Goal: Task Accomplishment & Management: Use online tool/utility

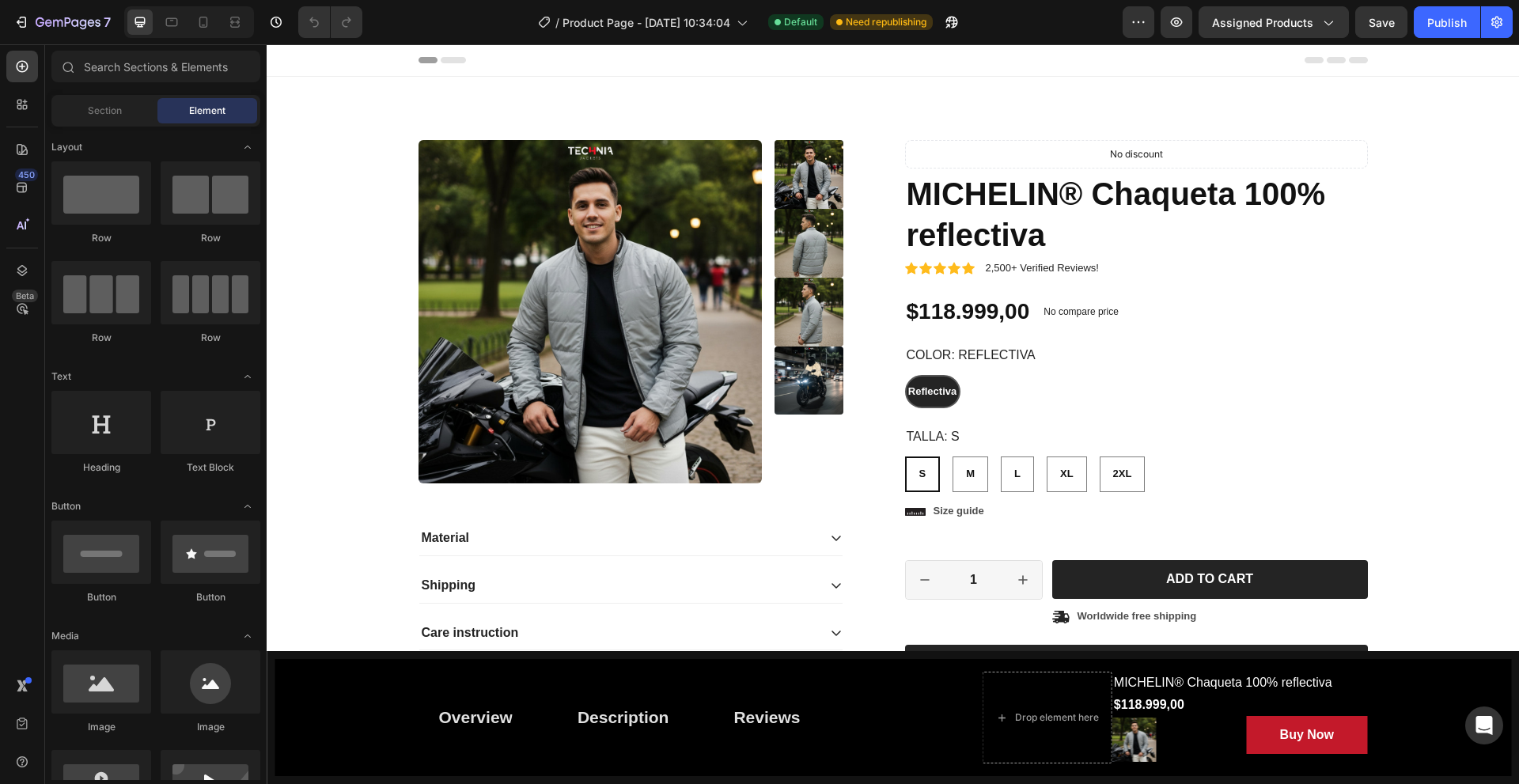
radio input "false"
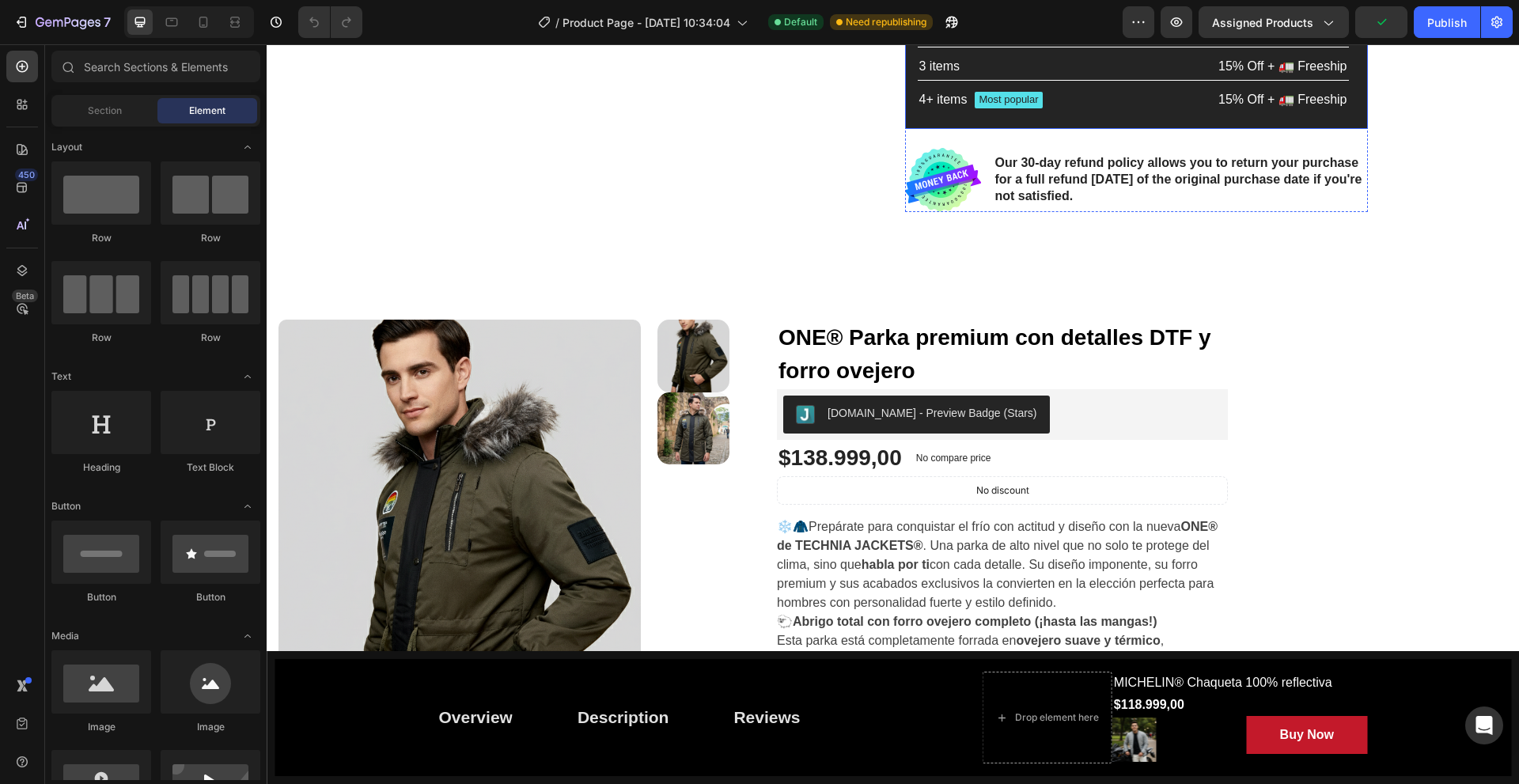
scroll to position [712, 0]
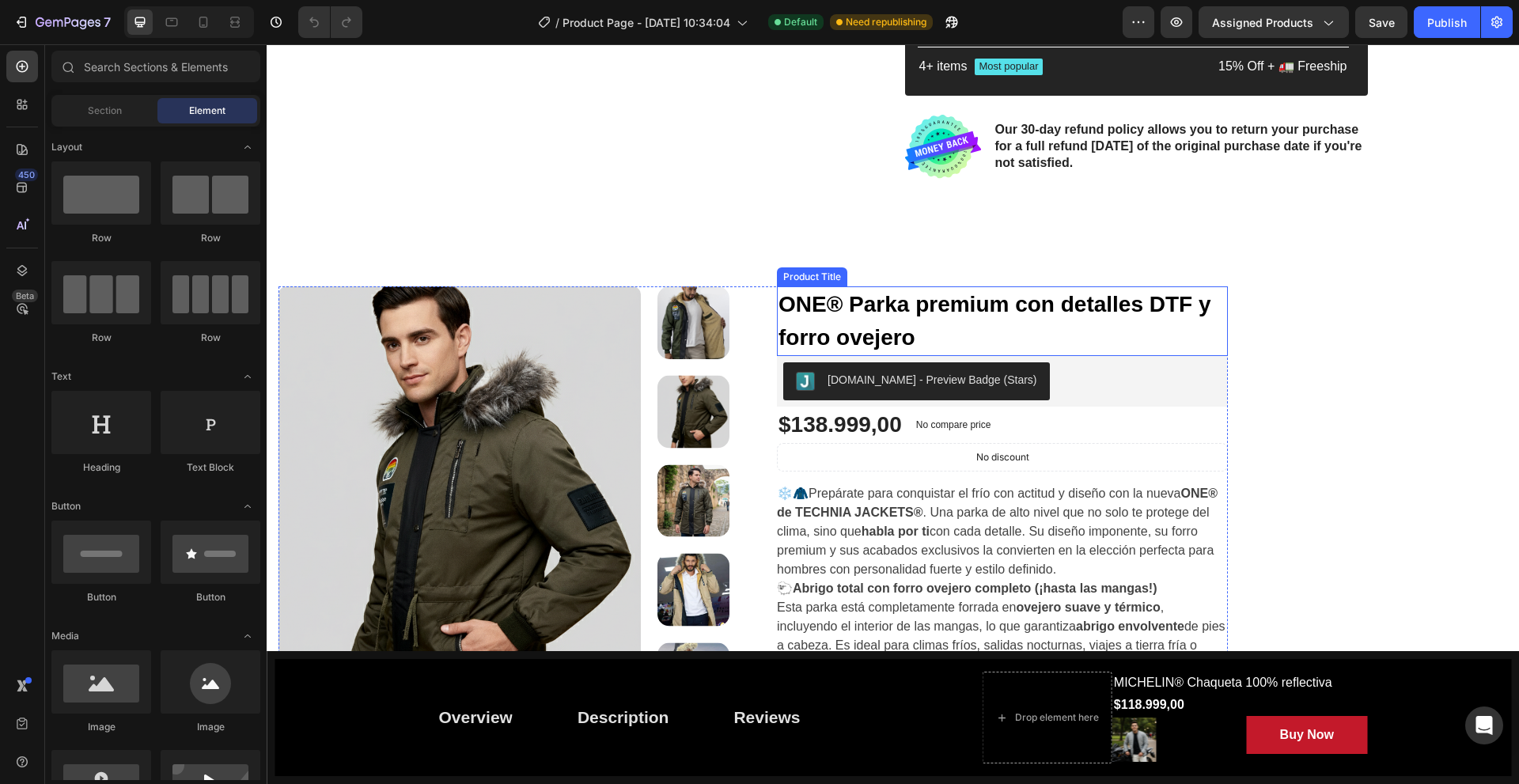
click at [1191, 327] on h2 "ONE® Parka premium con detalles DTF y forro ovejero" at bounding box center [1002, 321] width 451 height 70
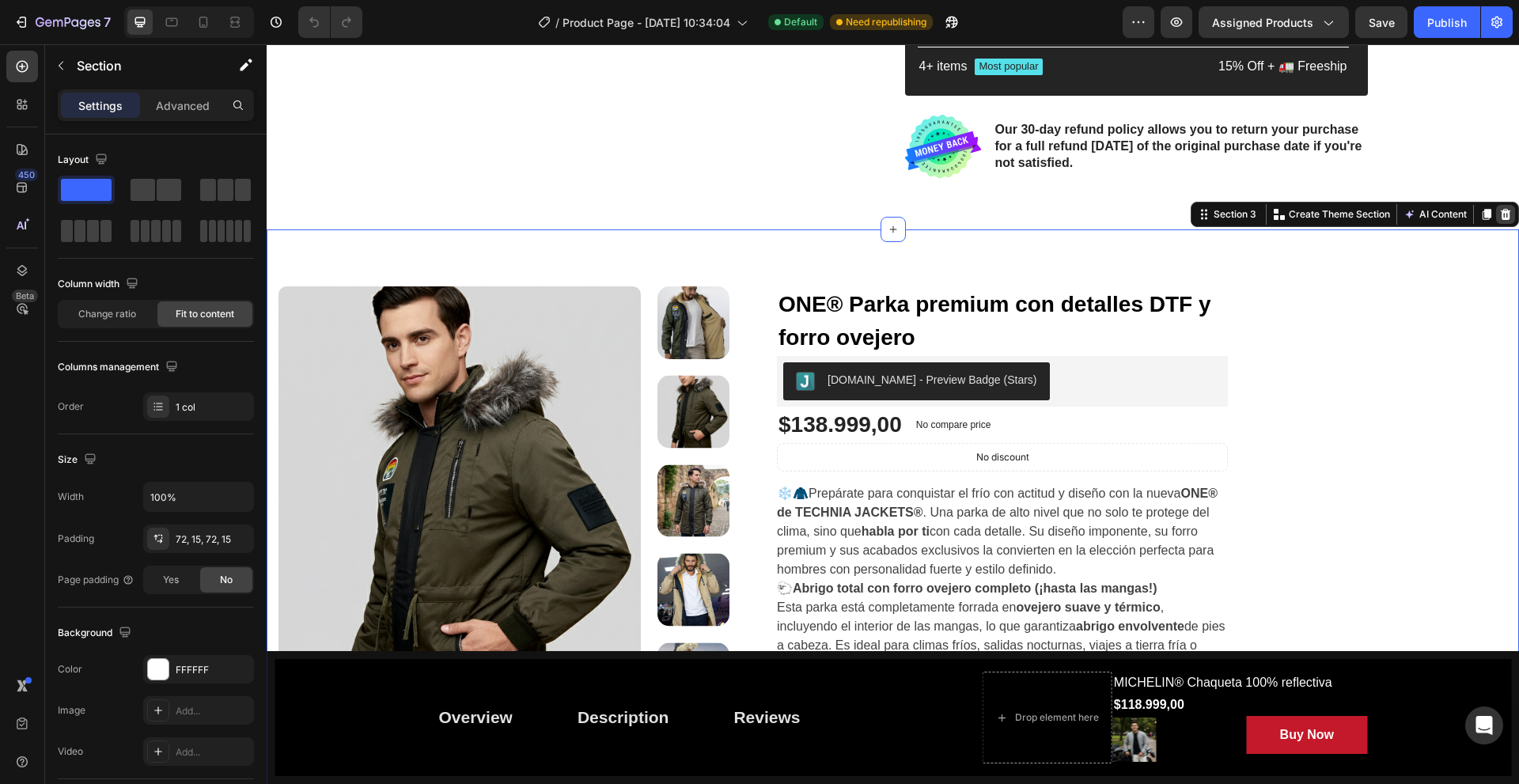
click at [1499, 219] on icon at bounding box center [1505, 214] width 12 height 12
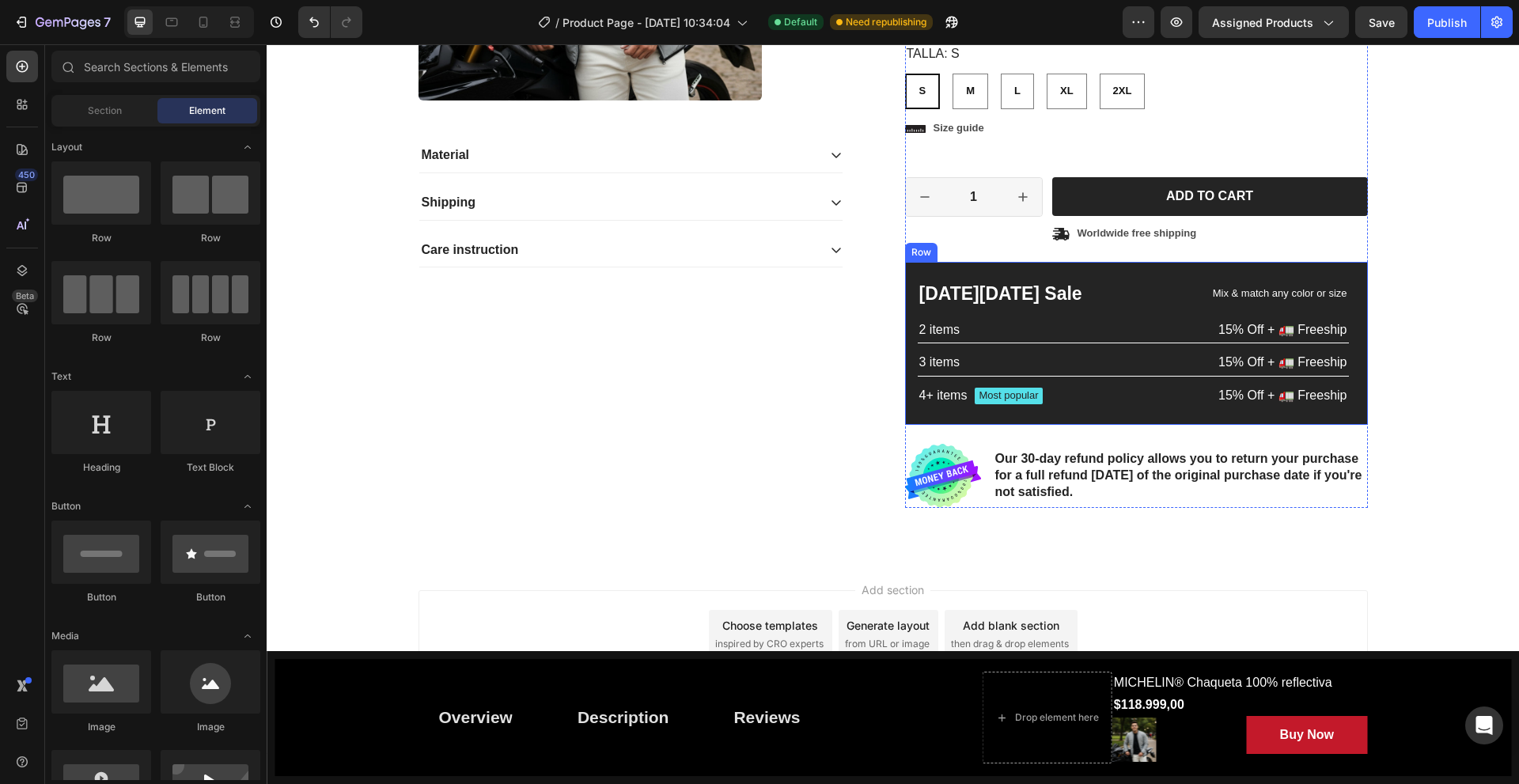
scroll to position [385, 0]
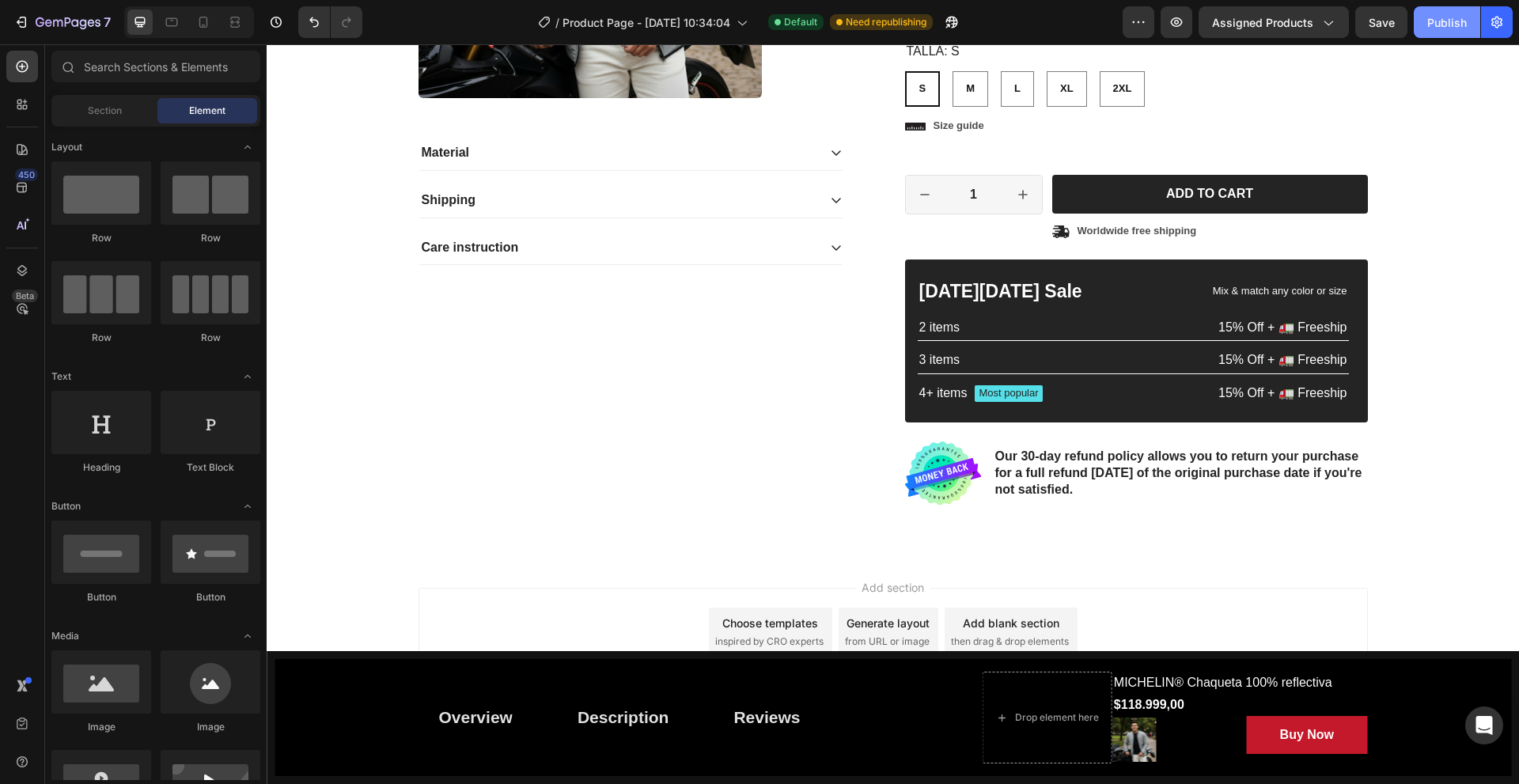
click at [1464, 29] on div "Publish" at bounding box center [1447, 22] width 40 height 17
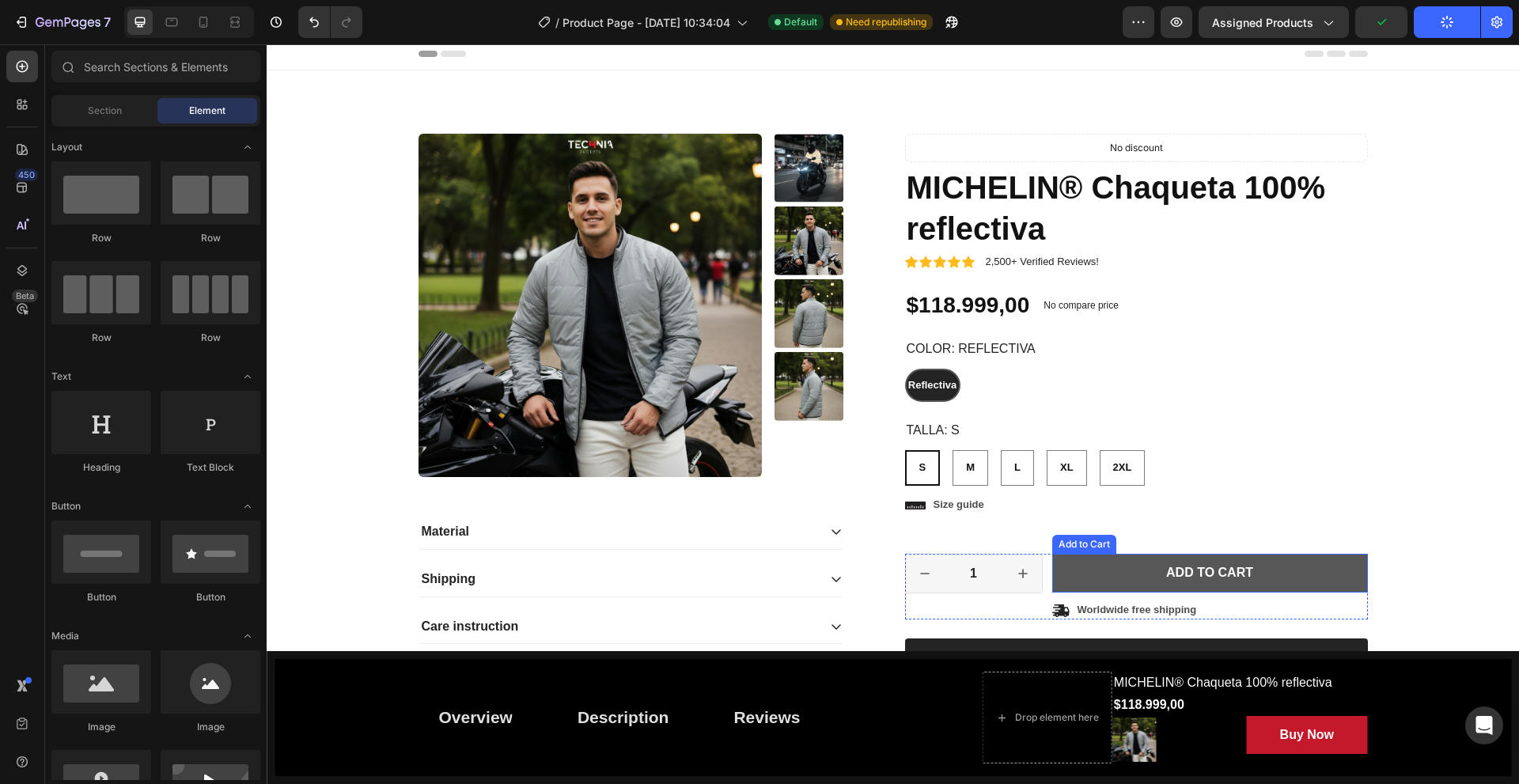
scroll to position [0, 0]
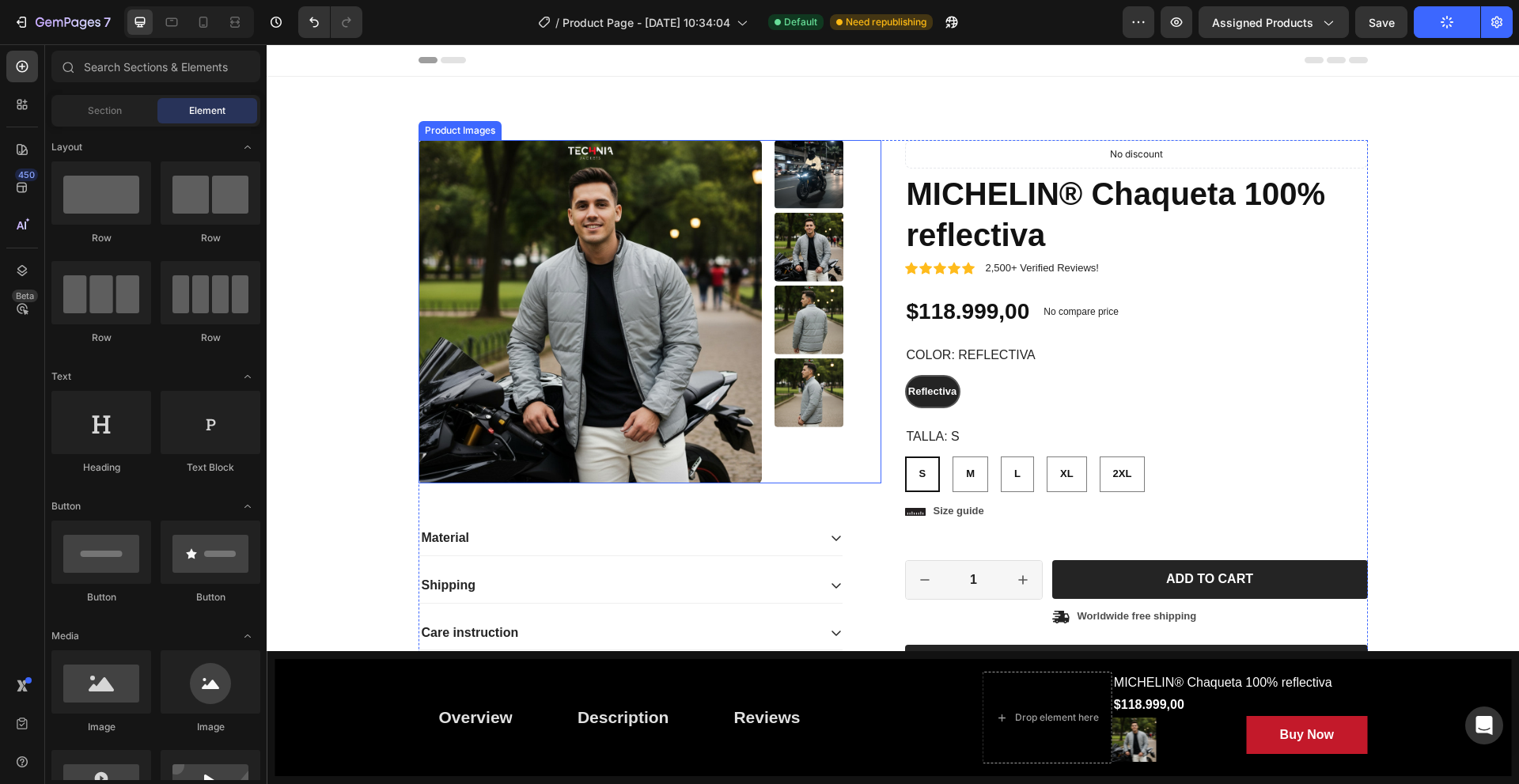
click at [683, 269] on img at bounding box center [589, 311] width 343 height 343
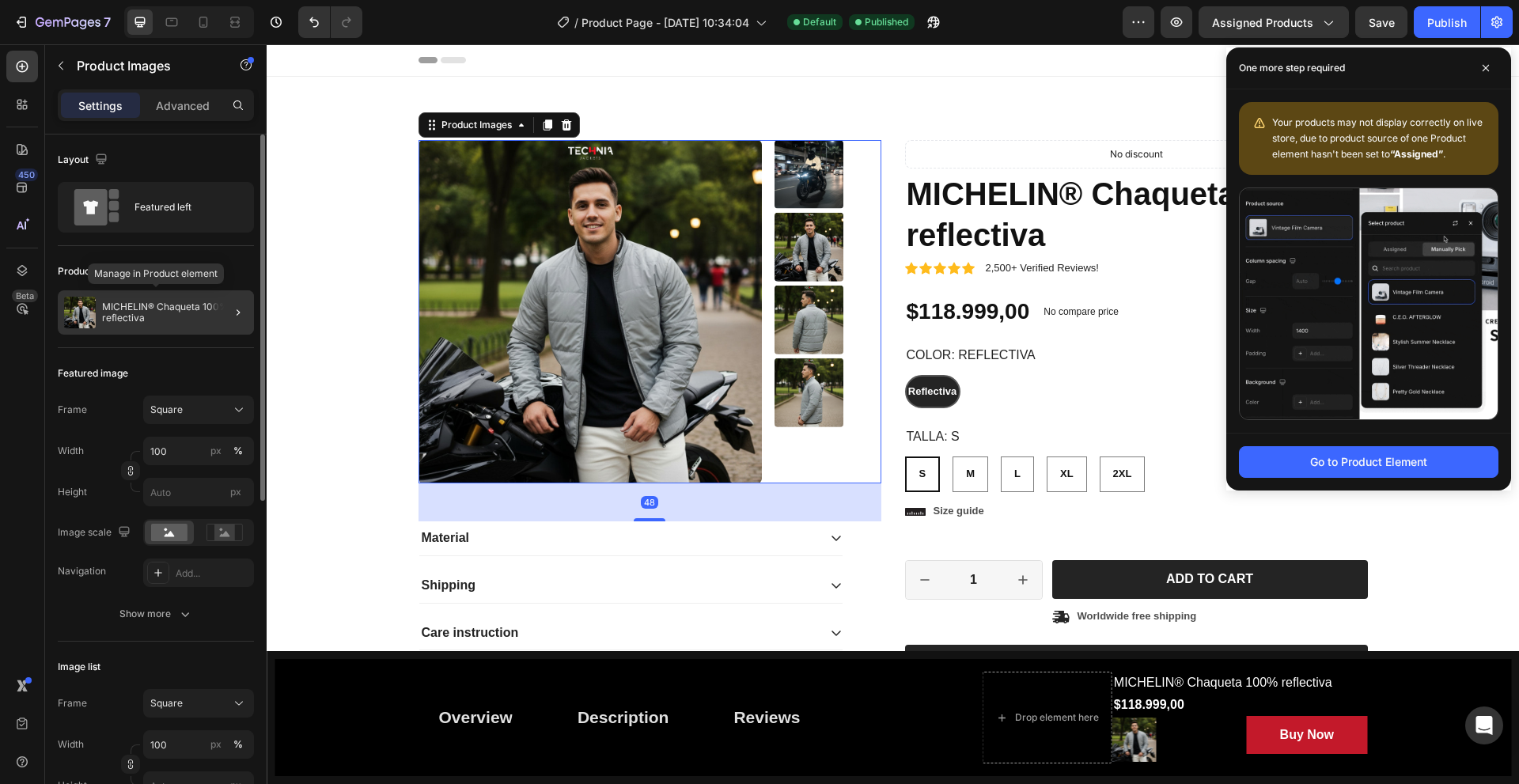
click at [171, 319] on p "MICHELIN® Chaqueta 100% reflectiva" at bounding box center [175, 312] width 145 height 22
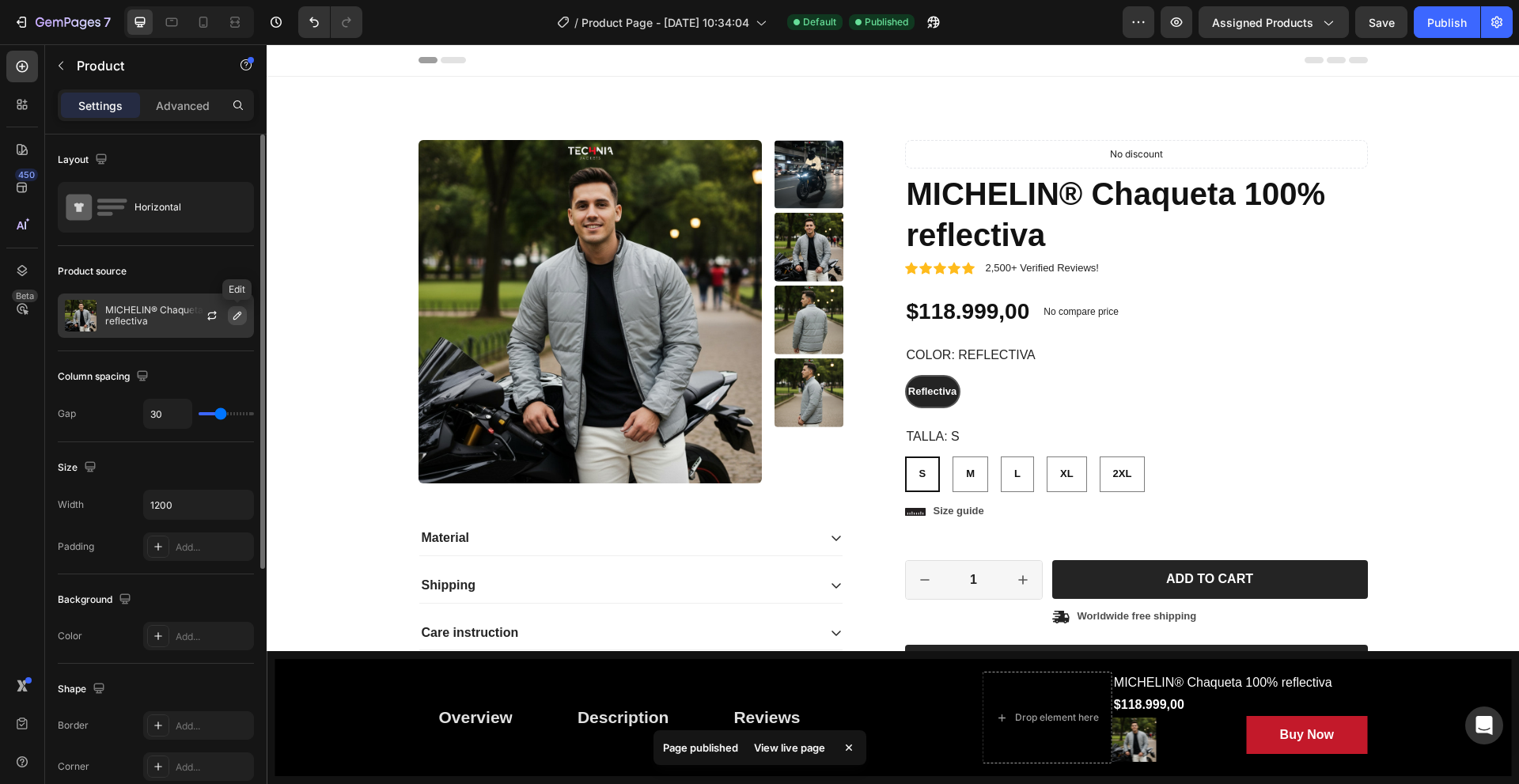
click at [235, 313] on icon "button" at bounding box center [237, 315] width 12 height 12
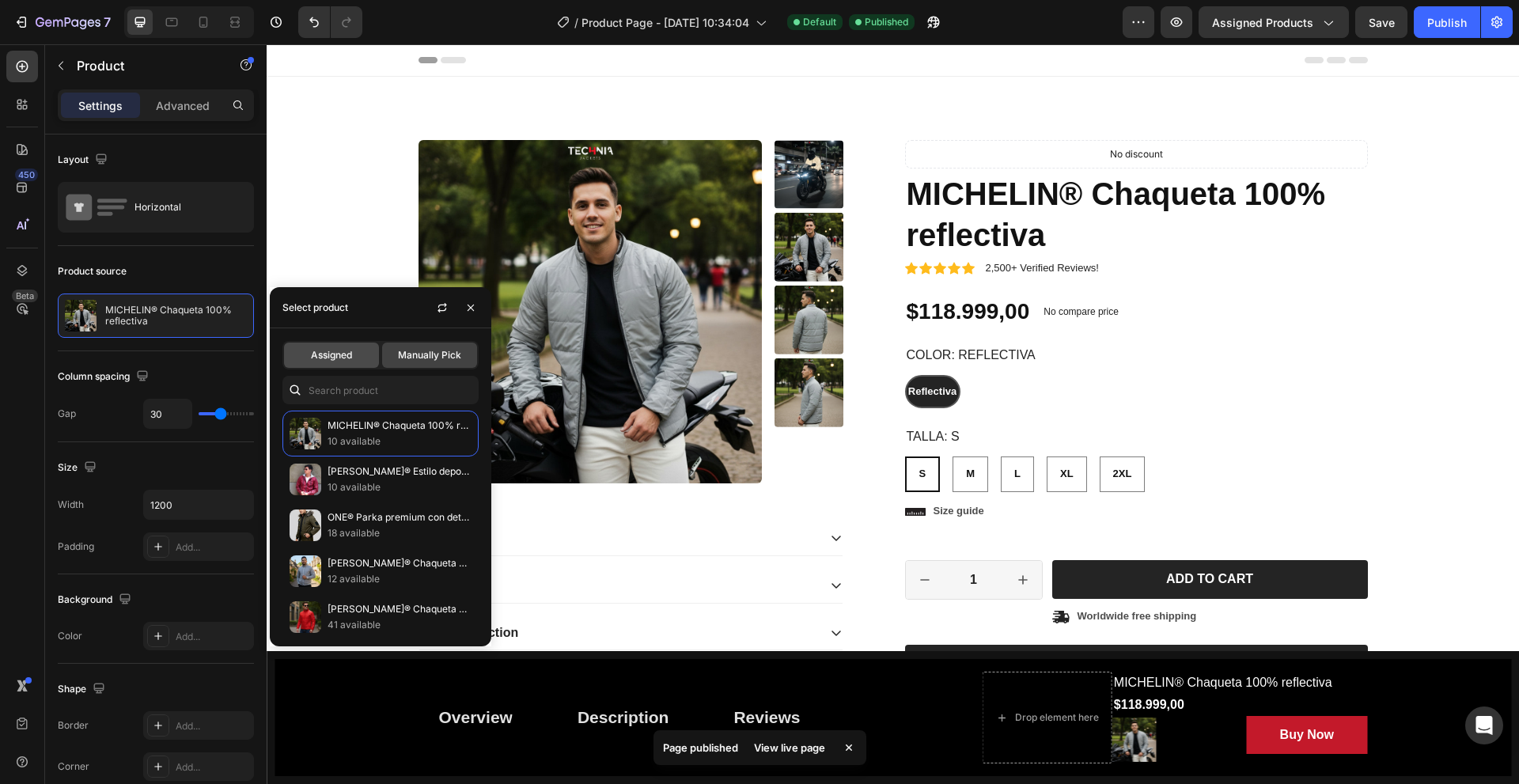
click at [346, 362] on span "Assigned" at bounding box center [331, 355] width 41 height 14
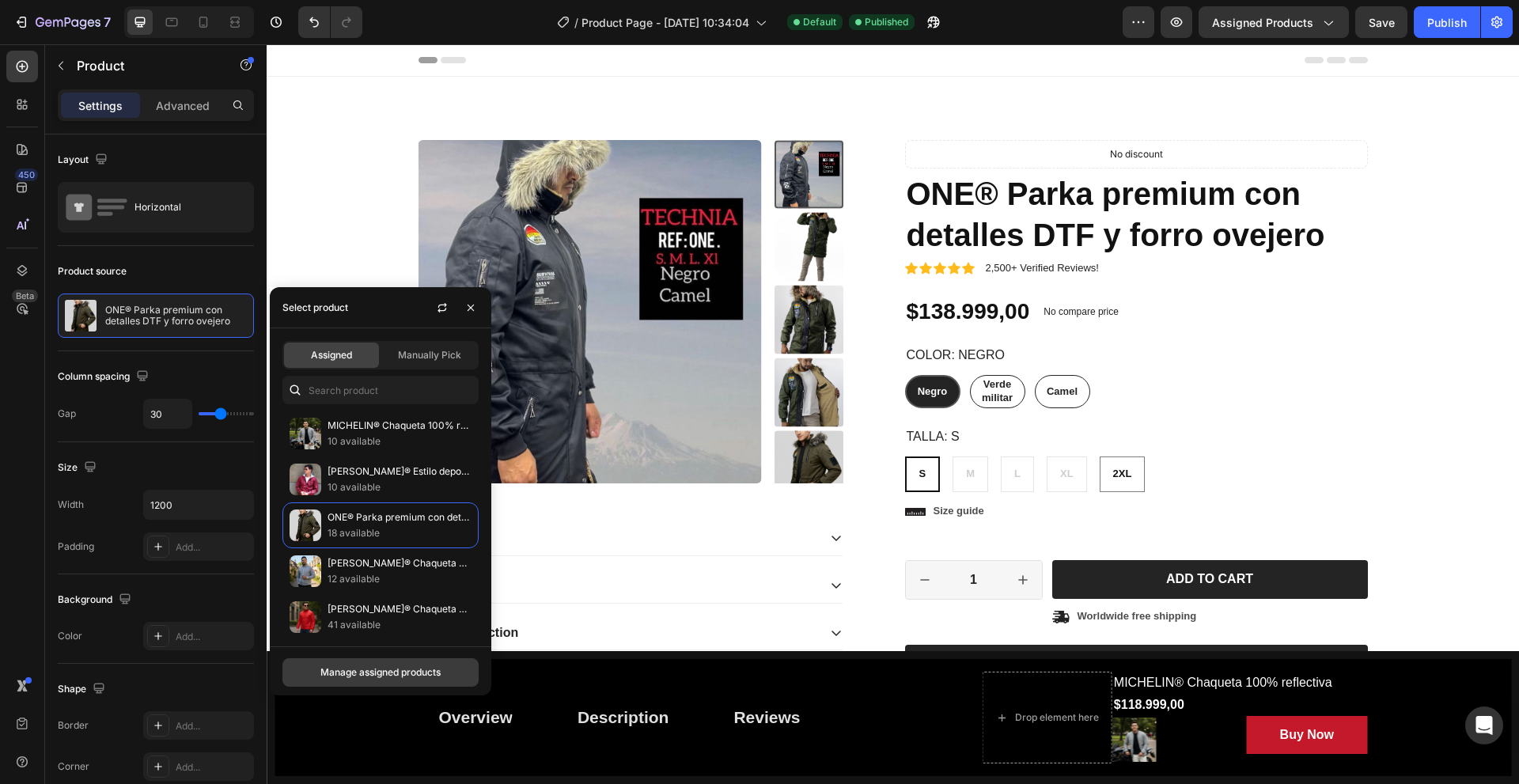
click at [397, 682] on button "Manage assigned products" at bounding box center [381, 673] width 196 height 28
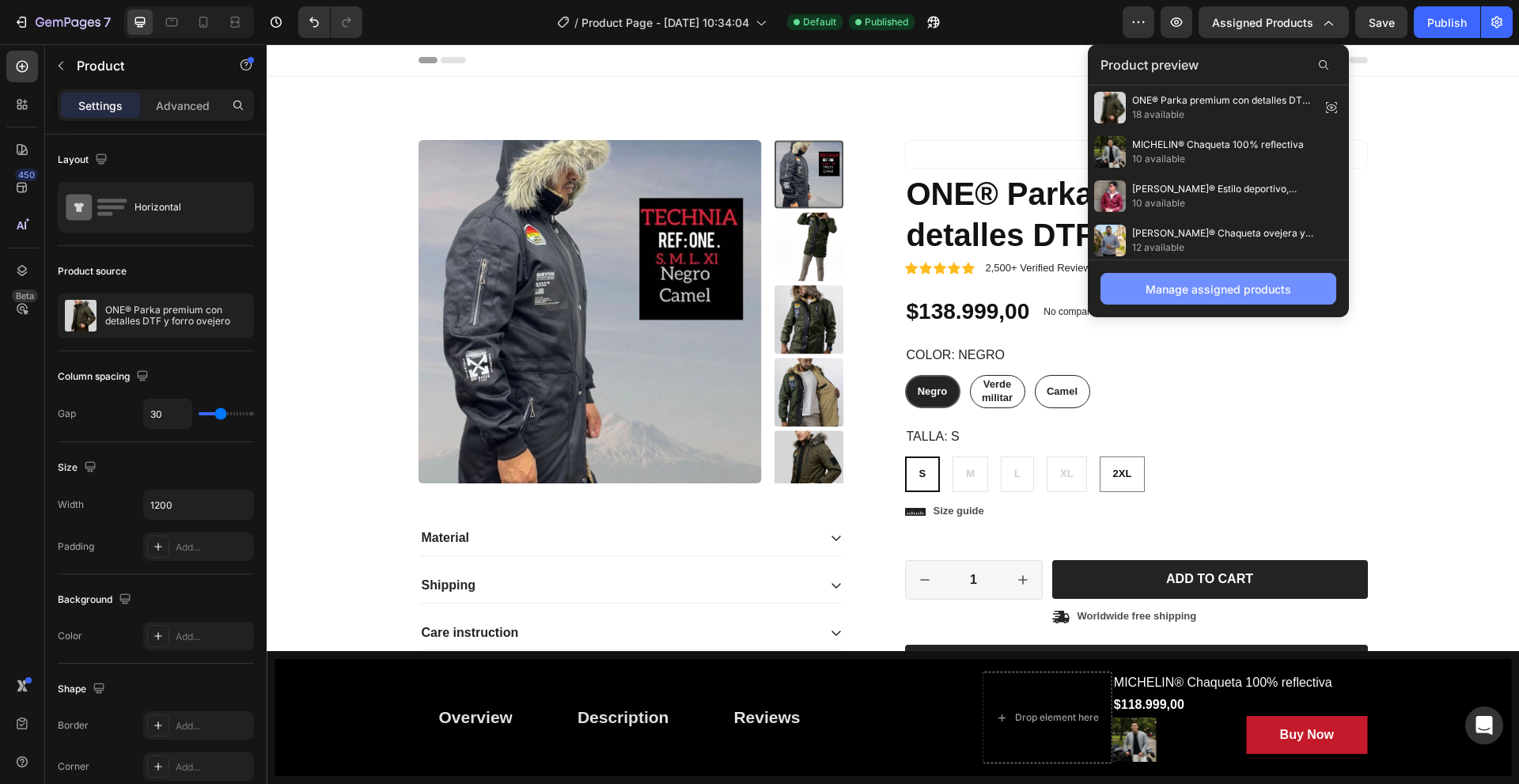
click at [1186, 300] on button "Manage assigned products" at bounding box center [1218, 288] width 236 height 32
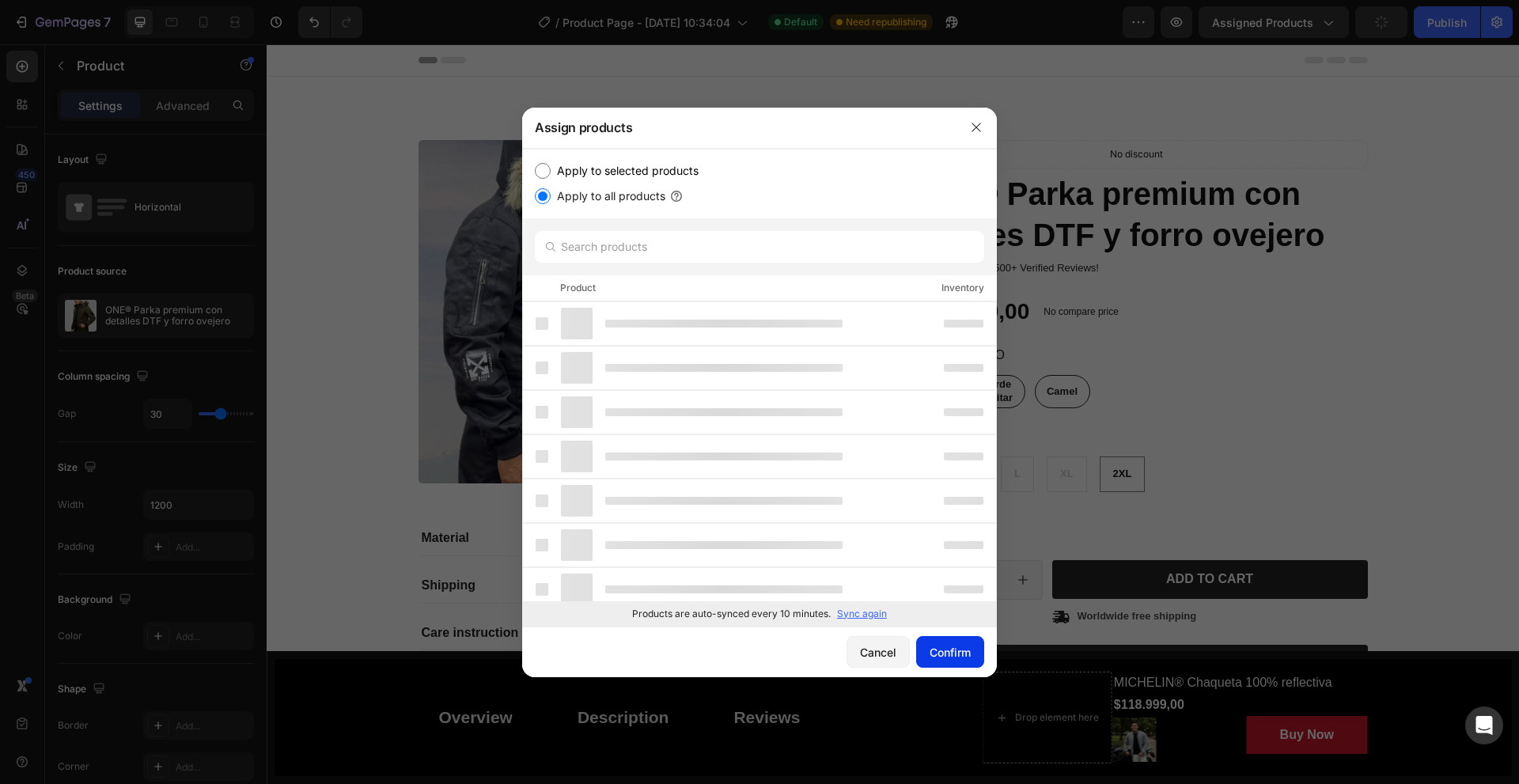
click at [938, 650] on div "Confirm" at bounding box center [949, 652] width 41 height 17
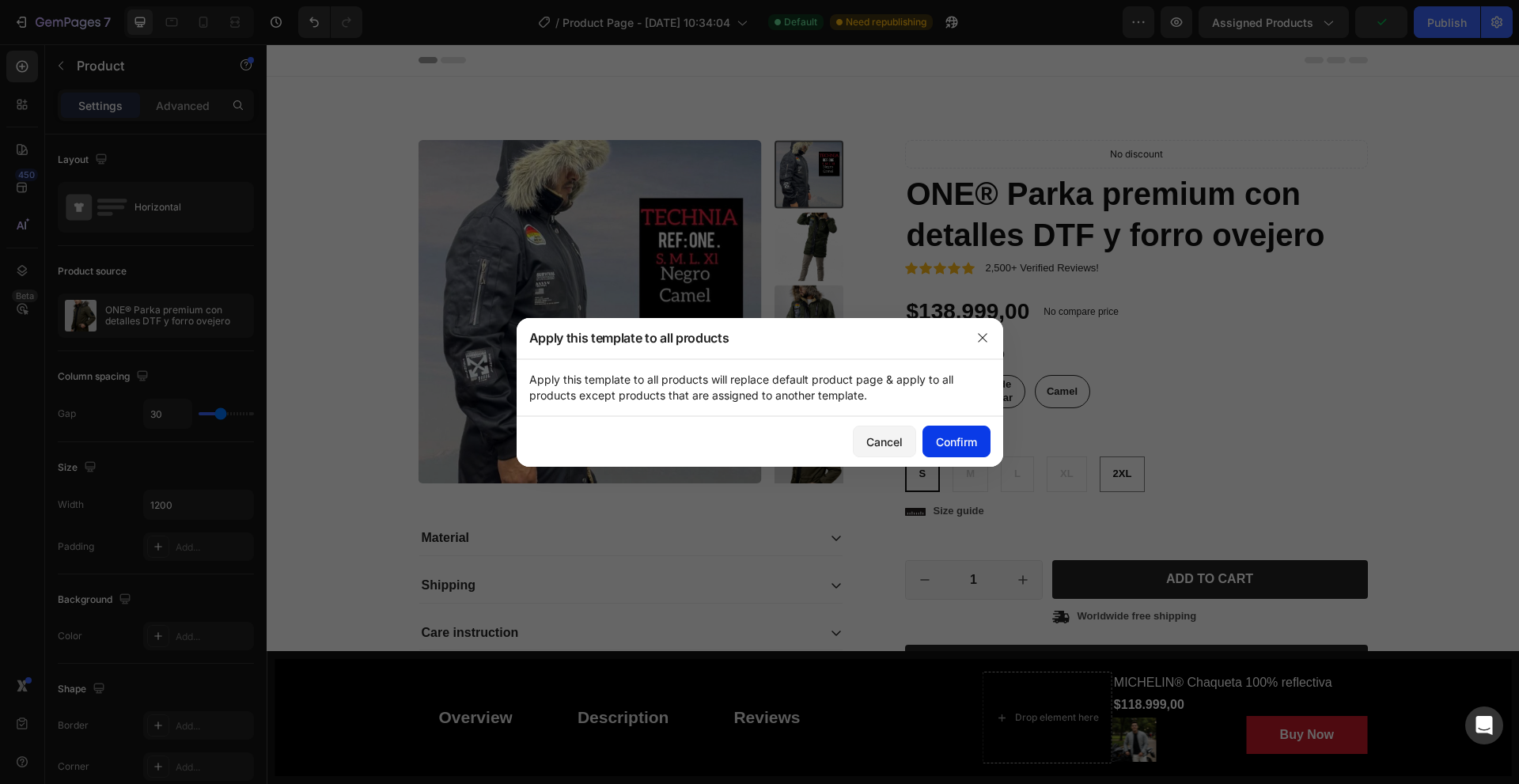
click at [957, 441] on div "Confirm" at bounding box center [955, 441] width 41 height 17
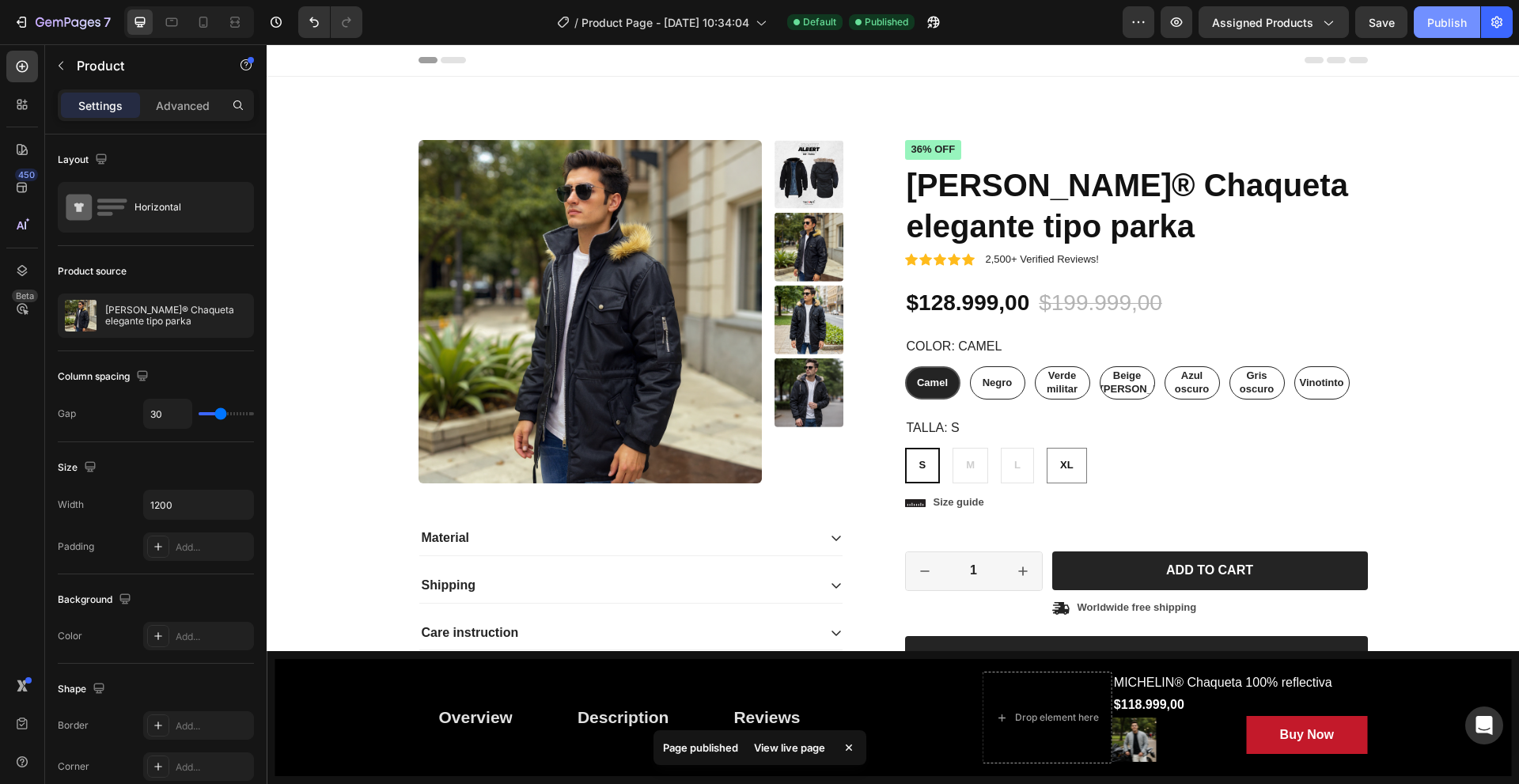
click at [1440, 17] on div "Publish" at bounding box center [1447, 22] width 40 height 17
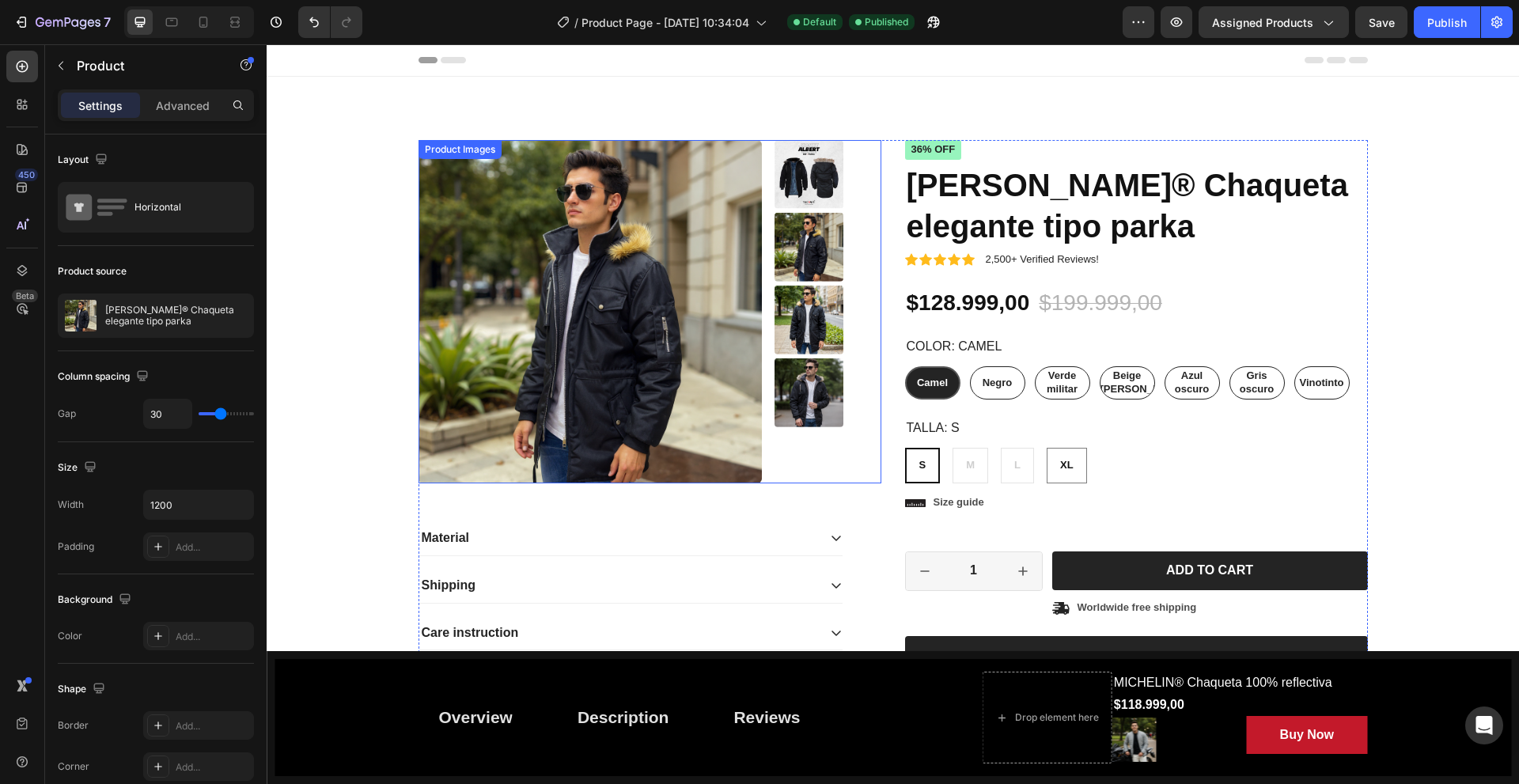
click at [530, 266] on img at bounding box center [589, 311] width 343 height 343
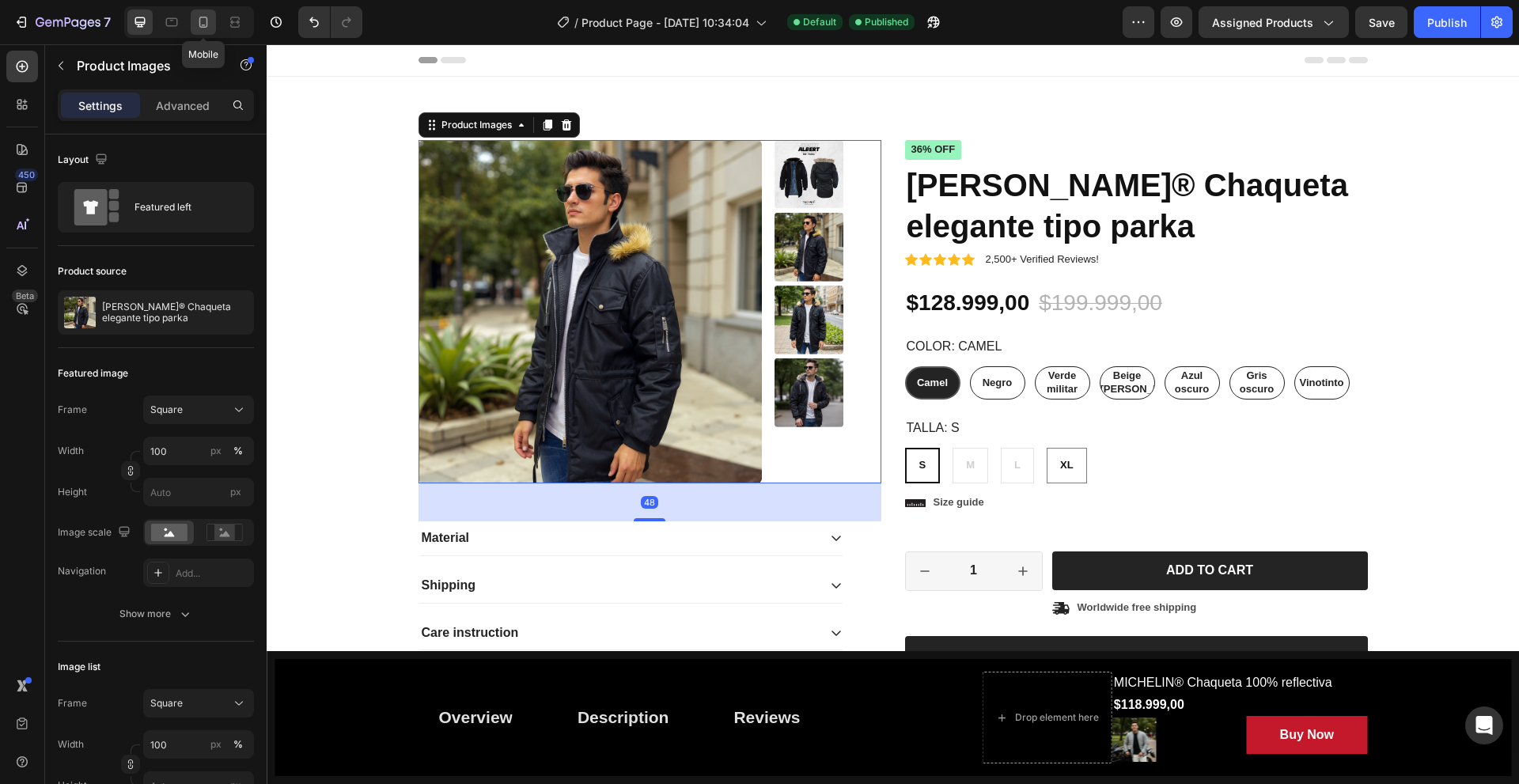
click at [194, 19] on div at bounding box center [203, 22] width 25 height 25
type input "8"
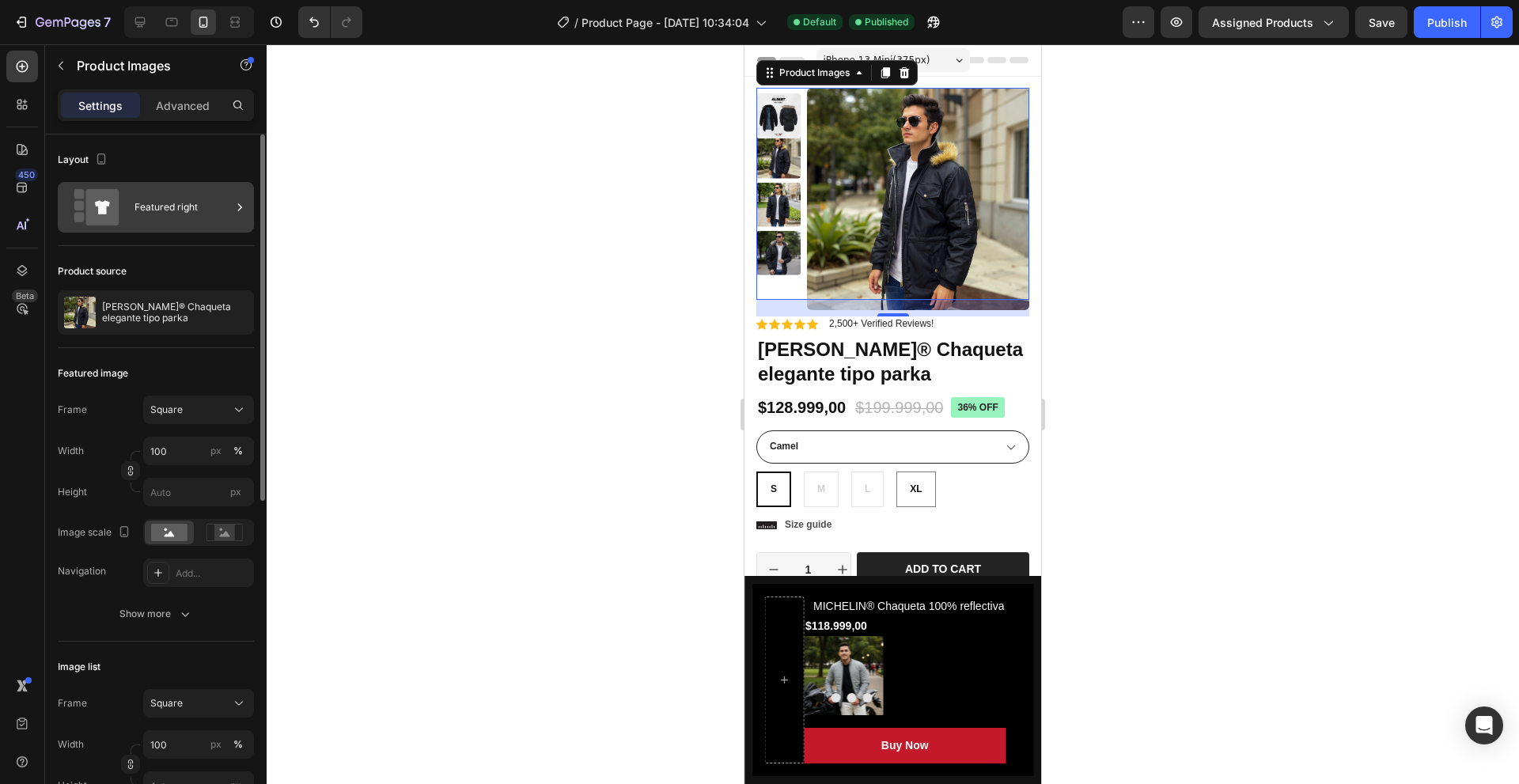
click at [174, 193] on div "Featured right" at bounding box center [183, 207] width 96 height 37
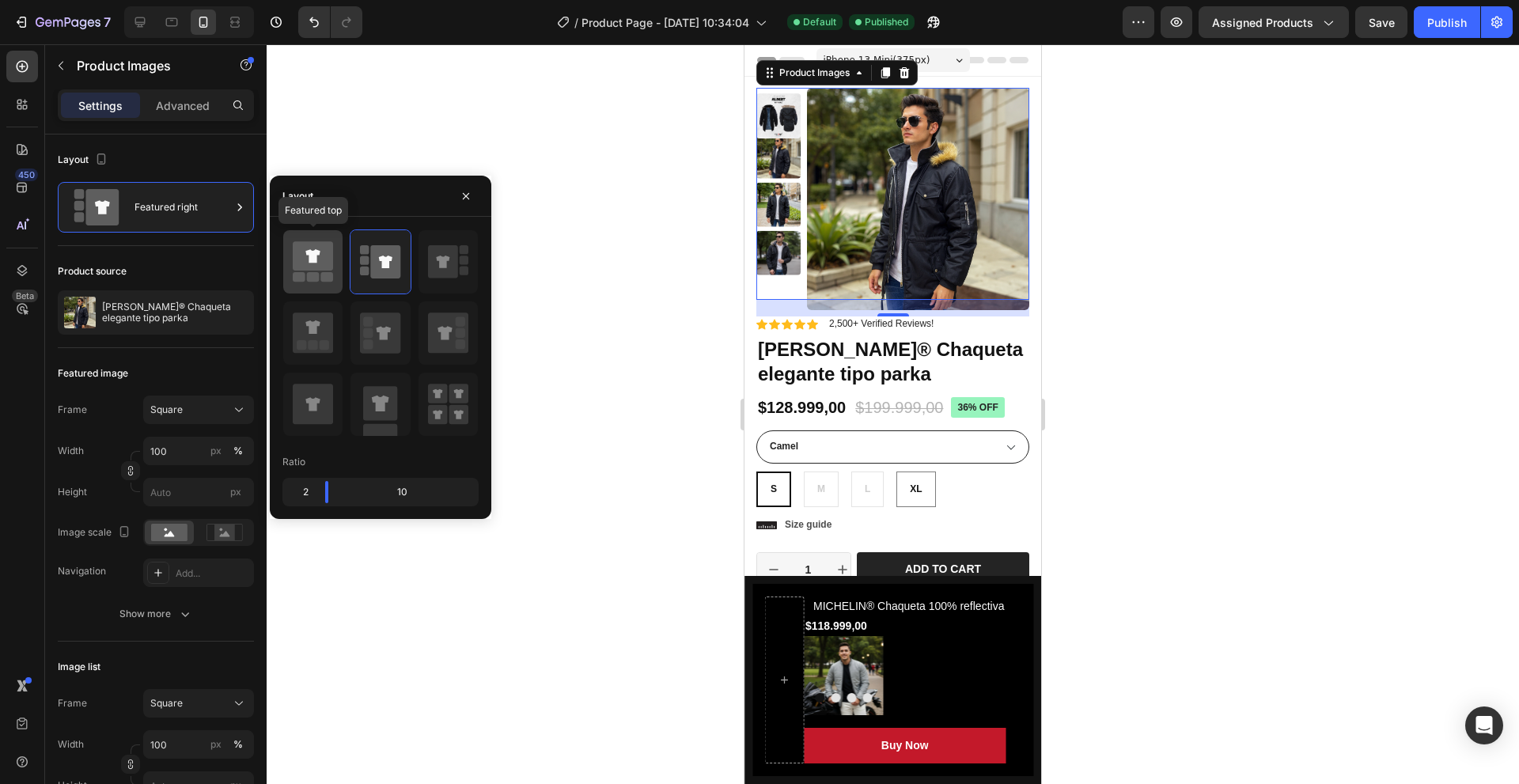
click at [325, 283] on icon at bounding box center [313, 261] width 41 height 44
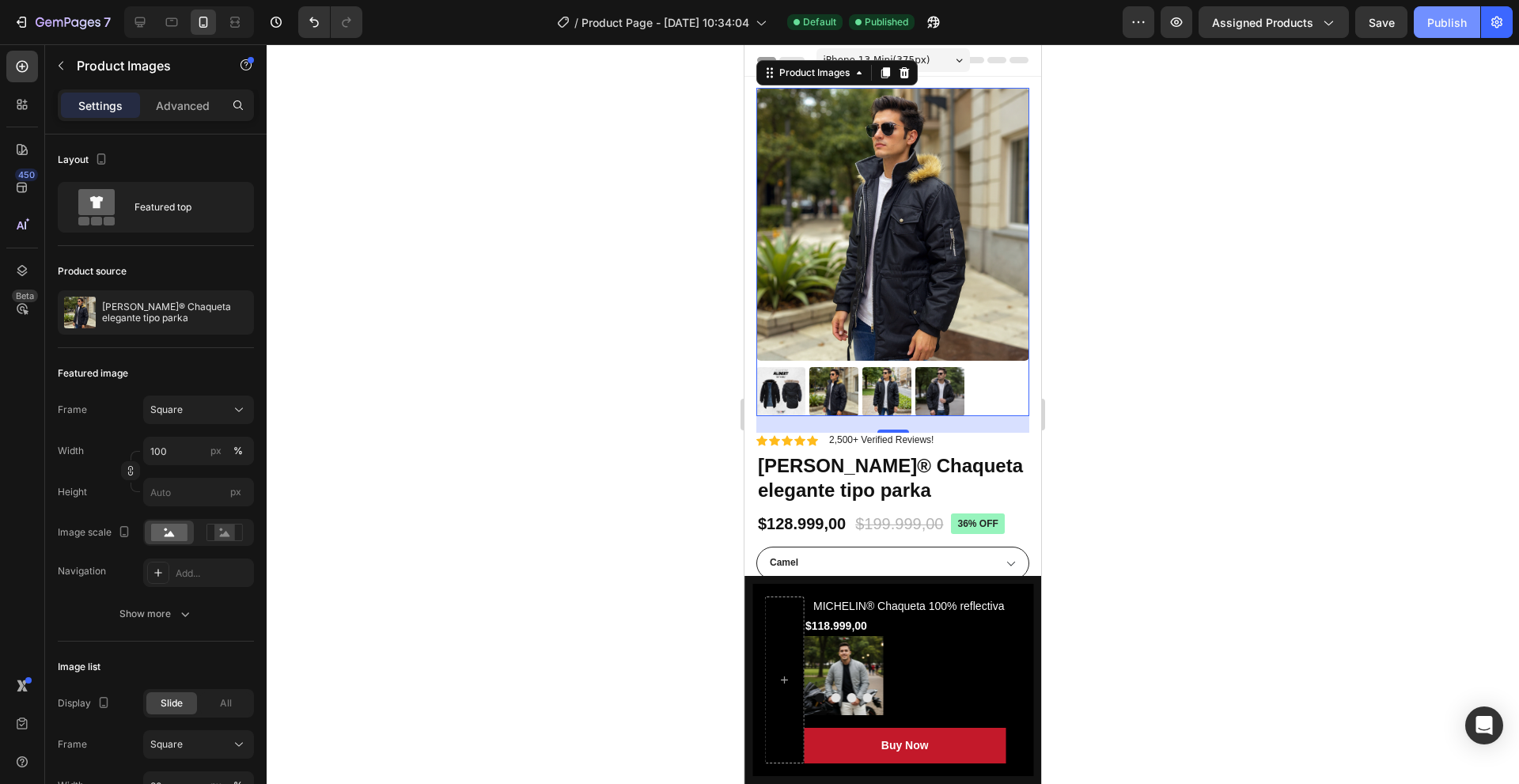
click at [1457, 37] on button "Publish" at bounding box center [1447, 22] width 67 height 32
